Goal: Information Seeking & Learning: Learn about a topic

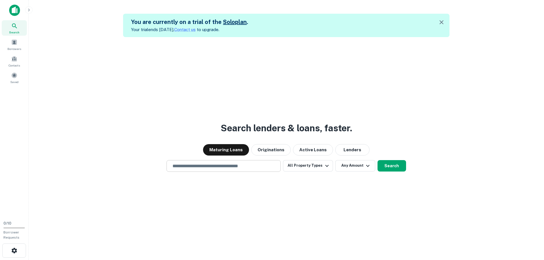
click at [256, 170] on div "​" at bounding box center [223, 166] width 114 height 12
type input "**********"
click at [320, 170] on button "All Property Types" at bounding box center [308, 165] width 50 height 11
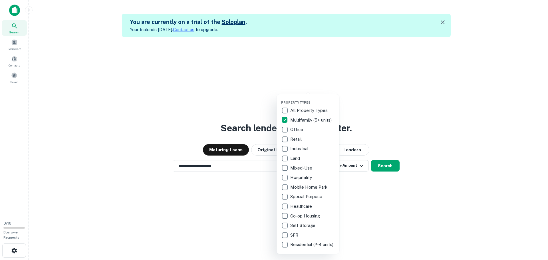
click at [385, 128] on div at bounding box center [274, 130] width 548 height 260
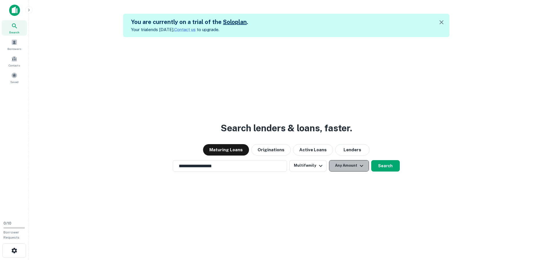
click at [358, 168] on icon "button" at bounding box center [361, 165] width 7 height 7
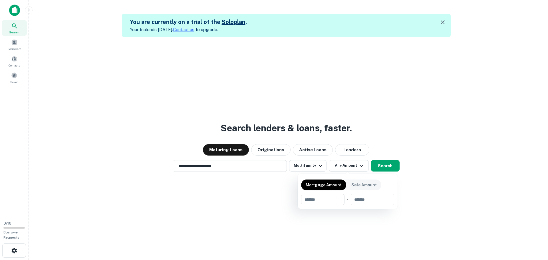
click at [396, 147] on div at bounding box center [274, 130] width 548 height 260
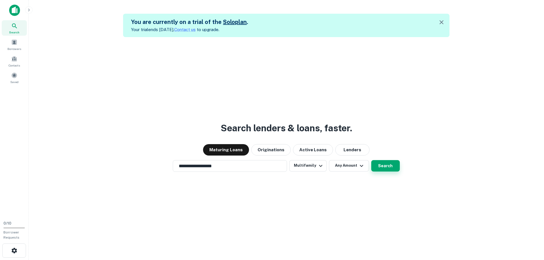
click at [384, 164] on button "Search" at bounding box center [385, 165] width 29 height 11
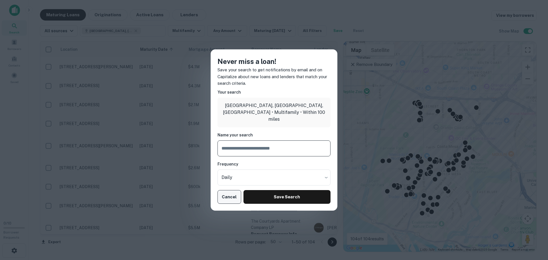
click at [229, 195] on button "Cancel" at bounding box center [229, 197] width 24 height 14
click at [233, 197] on button "Cancel" at bounding box center [229, 197] width 24 height 14
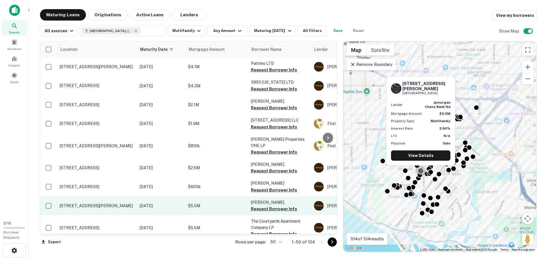
click at [210, 202] on td "$5.5M" at bounding box center [216, 205] width 63 height 19
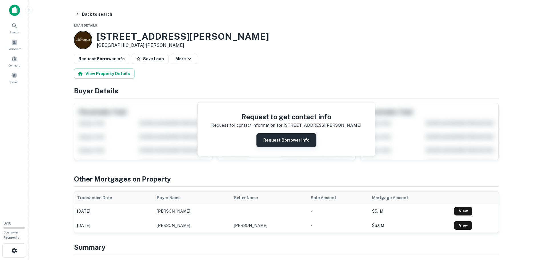
click at [297, 143] on button "Request Borrower Info" at bounding box center [286, 140] width 60 height 14
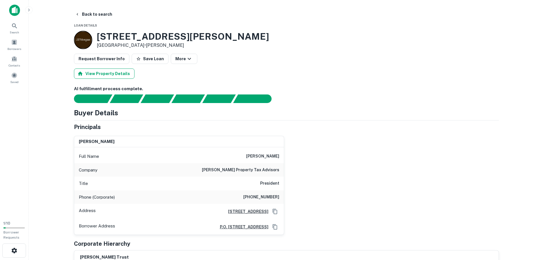
click at [92, 74] on button "View Property Details" at bounding box center [104, 73] width 61 height 10
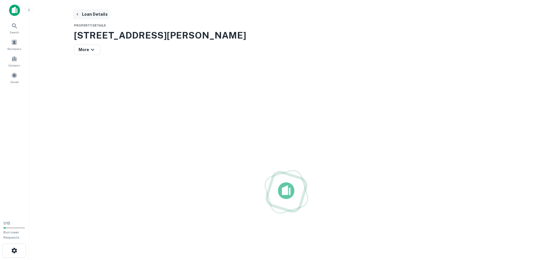
click at [81, 14] on button "Loan Details" at bounding box center [91, 14] width 37 height 10
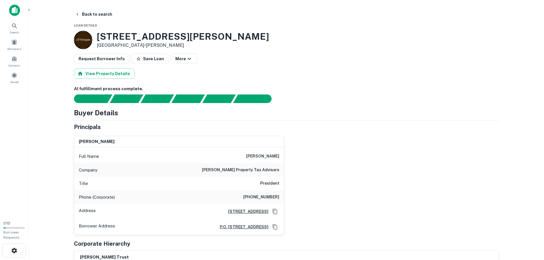
click at [81, 14] on button "Back to search" at bounding box center [94, 14] width 42 height 10
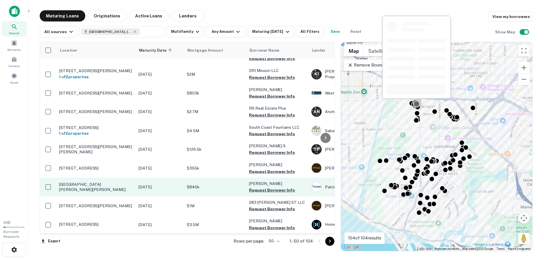
scroll to position [228, 0]
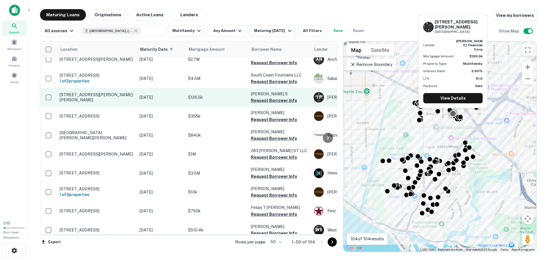
click at [216, 100] on p "$126.5k" at bounding box center [216, 97] width 57 height 6
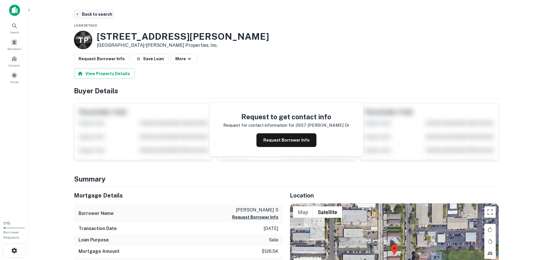
click at [79, 15] on icon "button" at bounding box center [77, 14] width 5 height 5
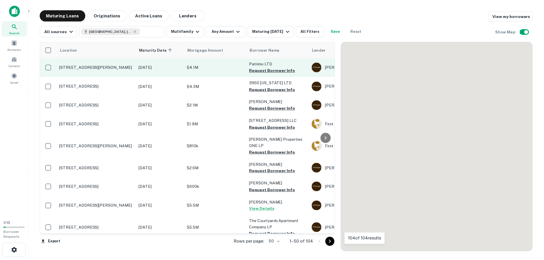
scroll to position [228, 0]
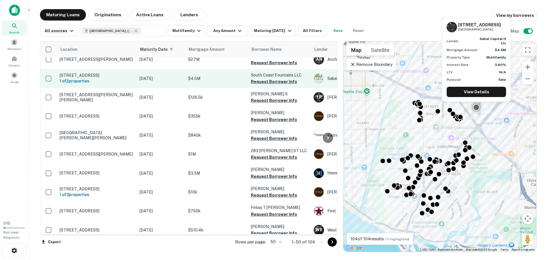
click at [93, 78] on p "[STREET_ADDRESS]" at bounding box center [97, 75] width 74 height 5
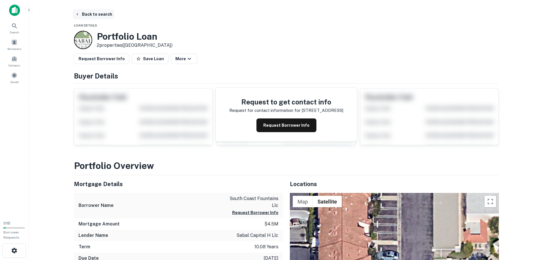
click at [81, 16] on button "Back to search" at bounding box center [94, 14] width 42 height 10
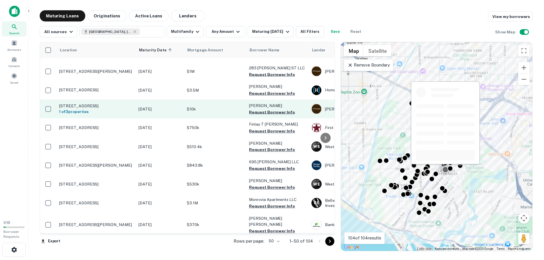
scroll to position [314, 0]
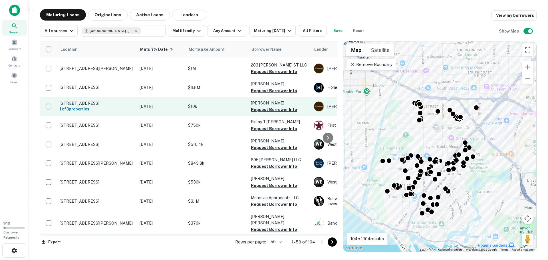
click at [230, 110] on p "$10k" at bounding box center [216, 106] width 57 height 6
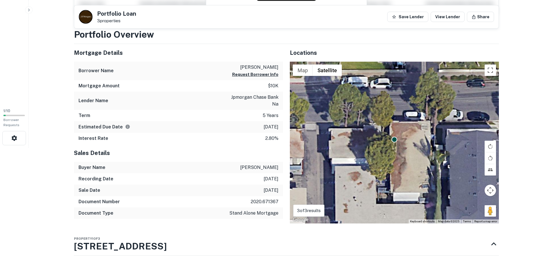
scroll to position [114, 0]
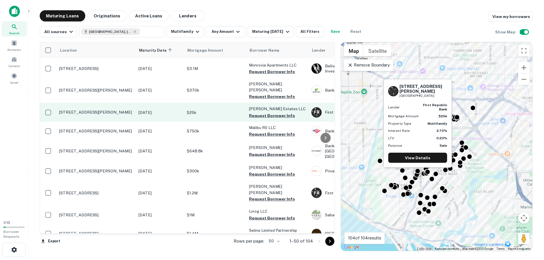
scroll to position [457, 0]
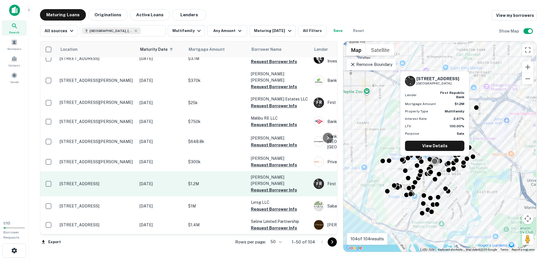
click at [214, 181] on p "$1.2M" at bounding box center [216, 184] width 57 height 6
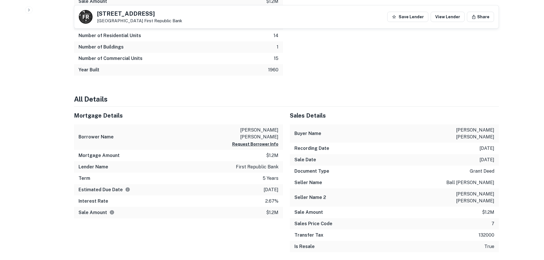
scroll to position [200, 0]
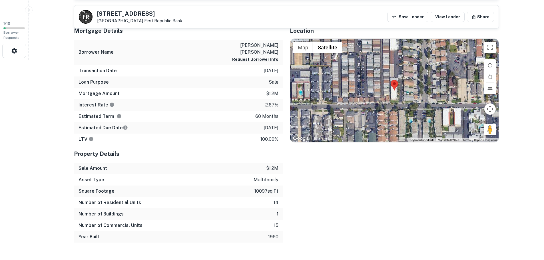
click at [26, 12] on button "button" at bounding box center [28, 9] width 7 height 7
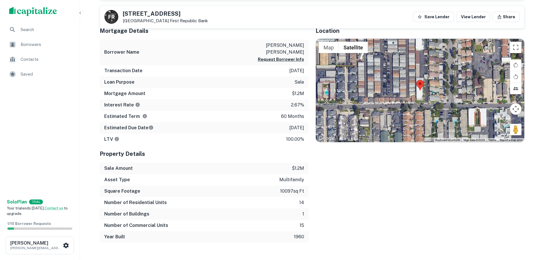
click at [38, 9] on img "scrollable content" at bounding box center [33, 11] width 48 height 9
